Goal: Navigation & Orientation: Find specific page/section

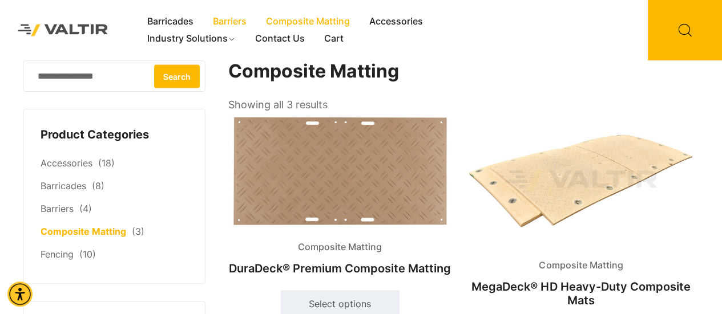
click at [228, 22] on link "Barriers" at bounding box center [229, 21] width 53 height 17
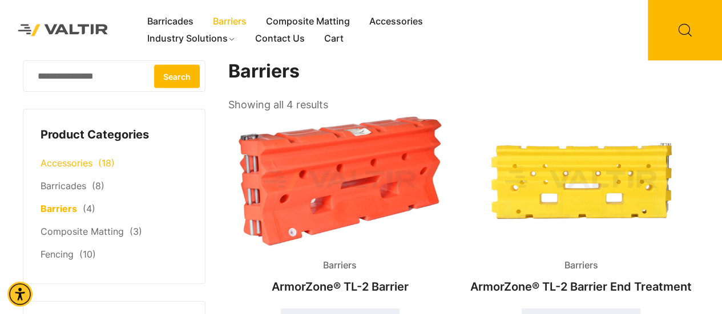
click at [74, 165] on link "Accessories" at bounding box center [67, 162] width 52 height 11
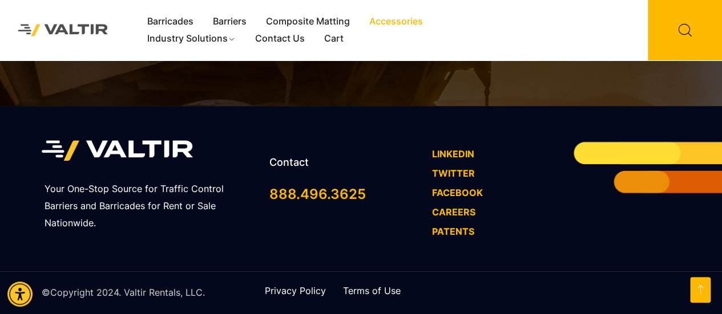
scroll to position [2697, 0]
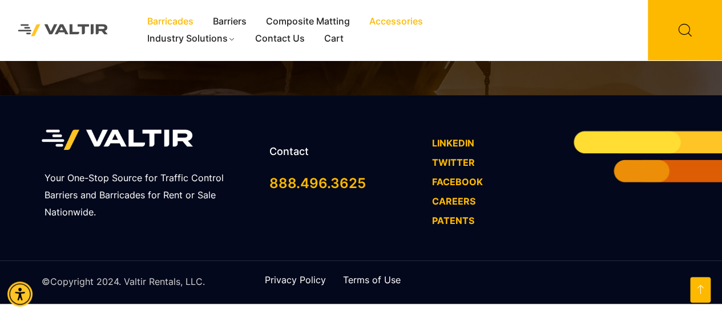
click at [184, 25] on link "Barricades" at bounding box center [171, 21] width 66 height 17
